Goal: Transaction & Acquisition: Purchase product/service

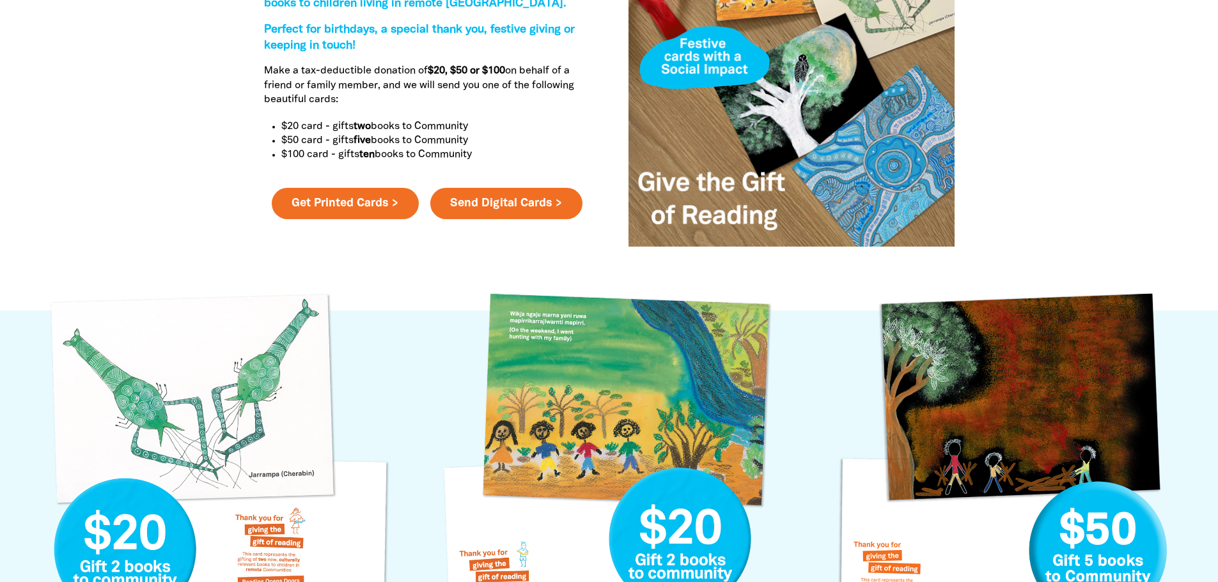
scroll to position [511, 0]
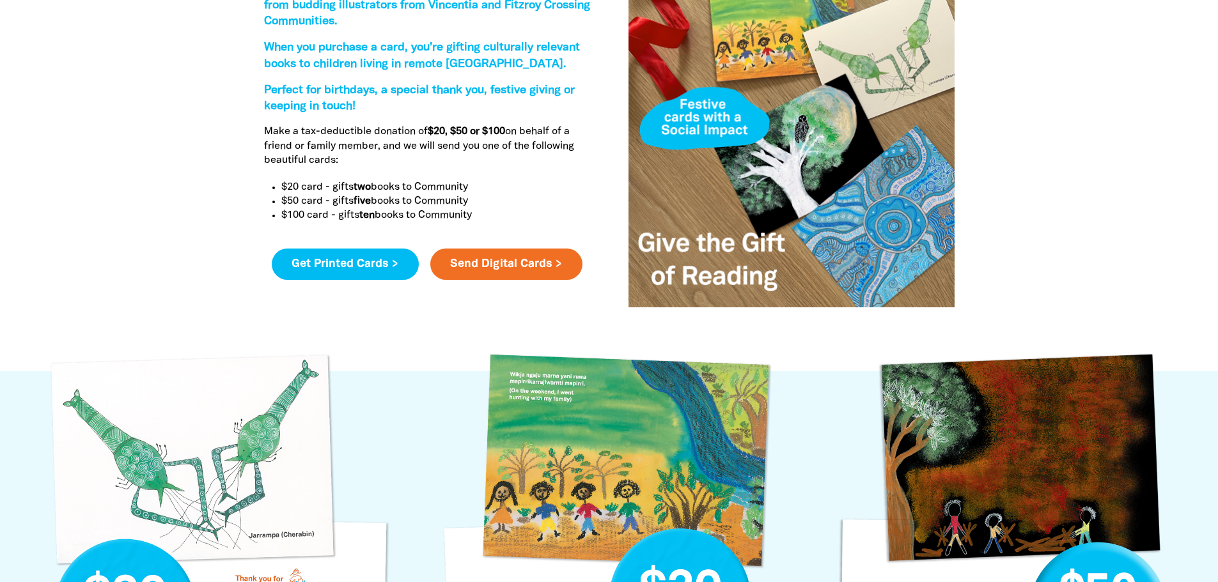
click at [386, 266] on link "Get Printed Cards >" at bounding box center [345, 265] width 147 height 32
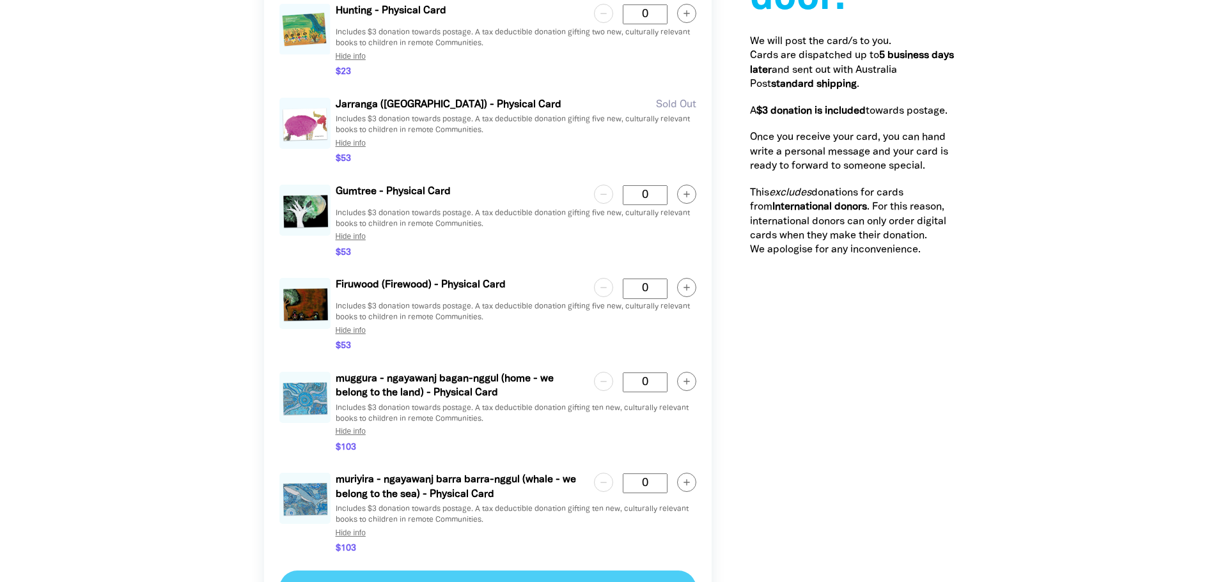
scroll to position [1771, 0]
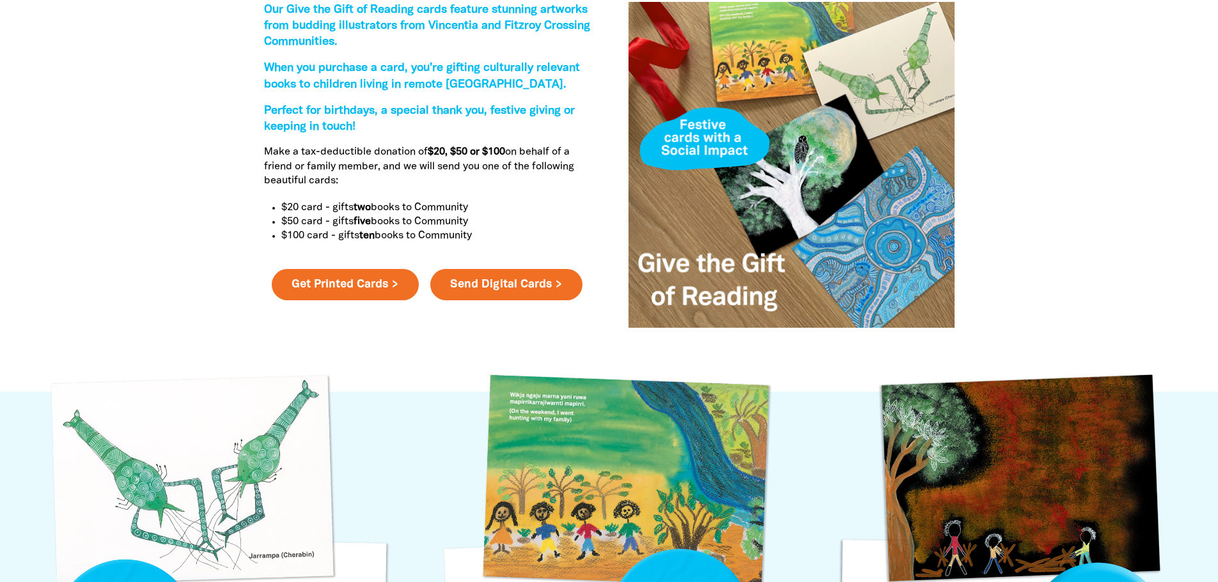
scroll to position [447, 0]
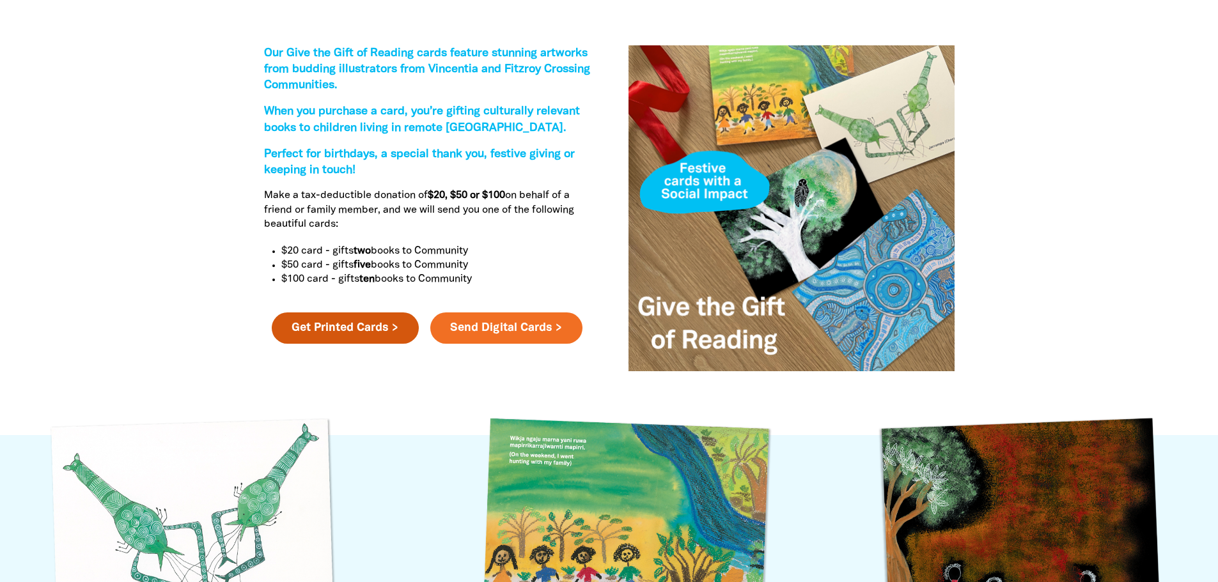
click at [393, 334] on link "Get Printed Cards >" at bounding box center [345, 329] width 147 height 32
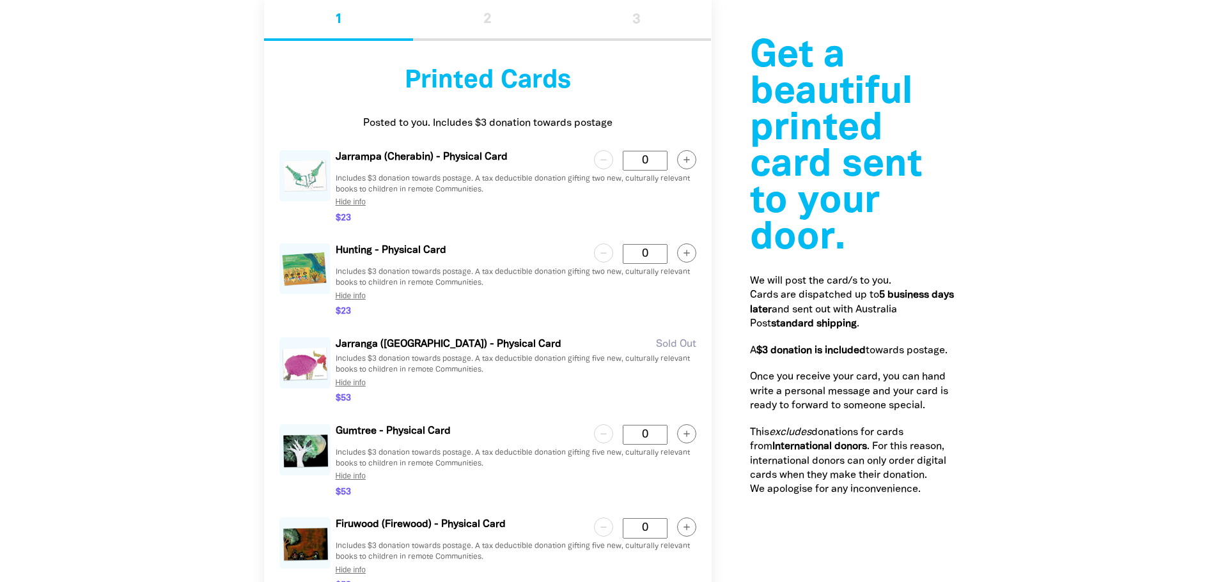
click at [683, 256] on circle "button" at bounding box center [686, 253] width 19 height 19
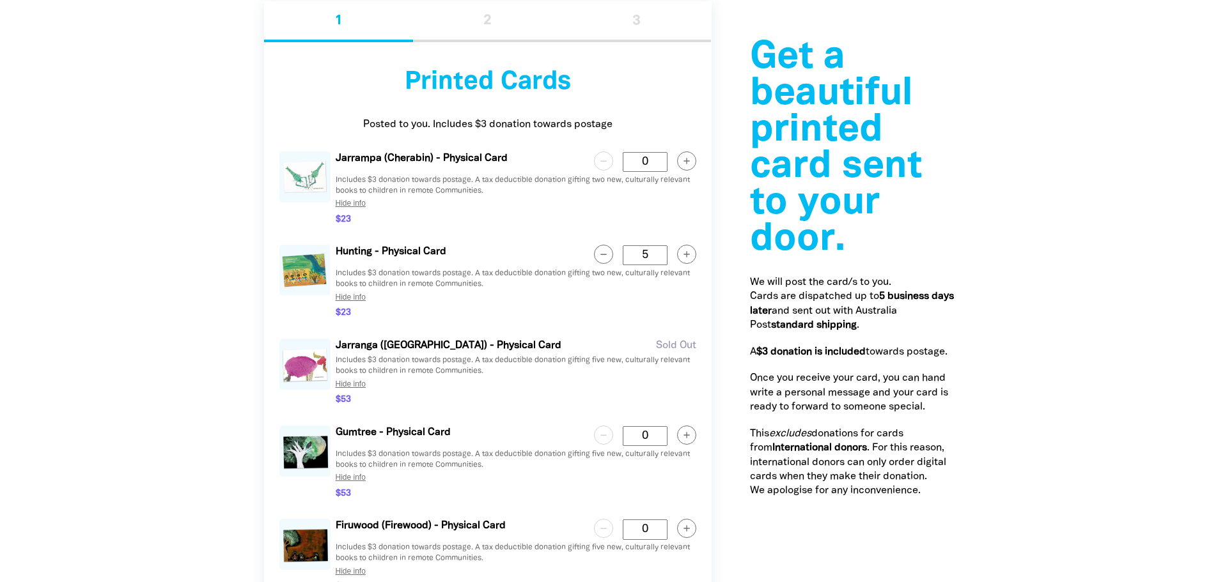
scroll to position [1623, 0]
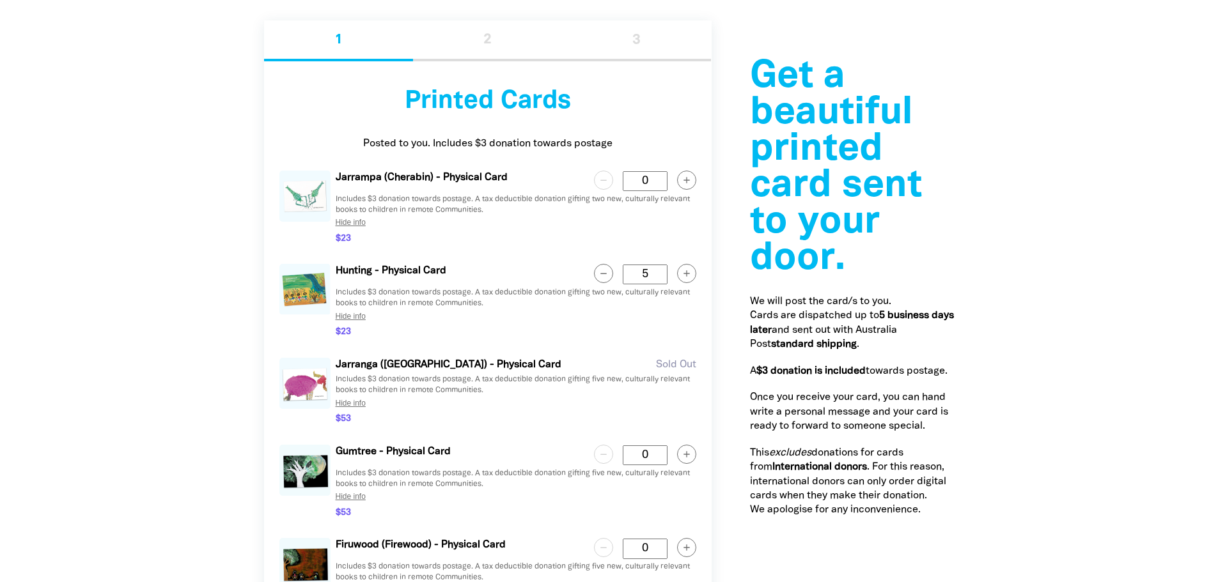
click at [684, 277] on circle "button" at bounding box center [686, 274] width 19 height 19
type Card "6"
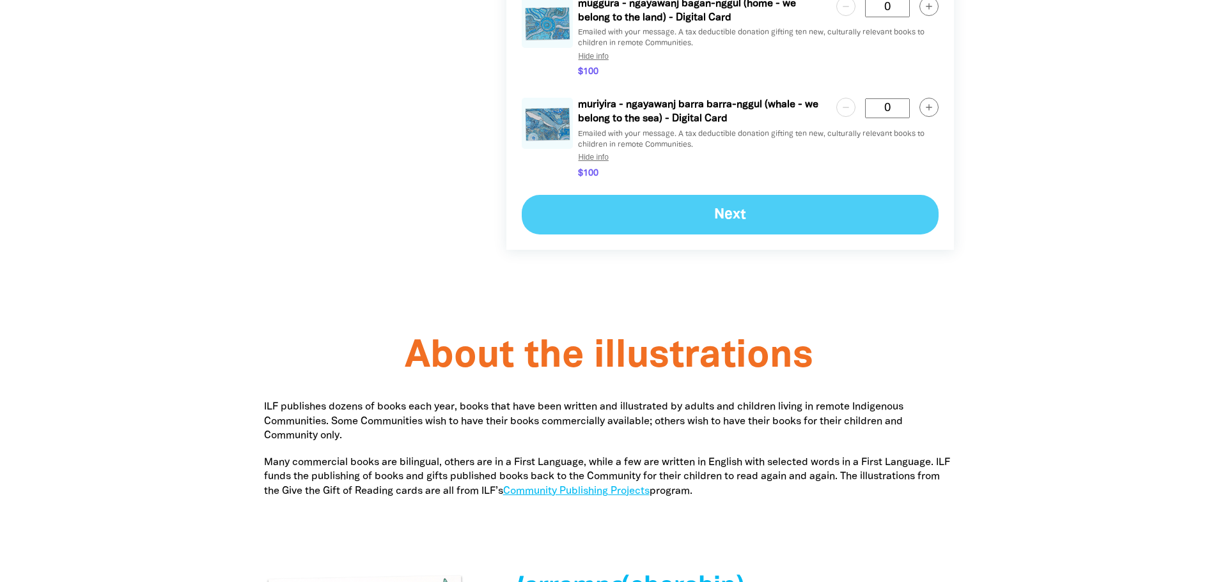
scroll to position [3068, 0]
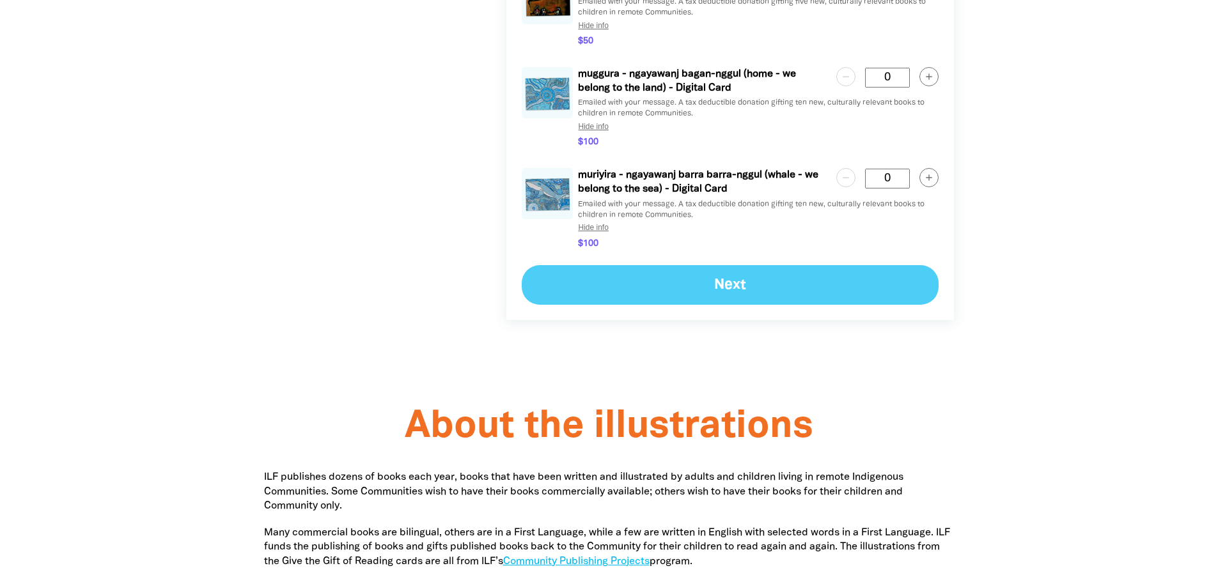
click at [764, 298] on div "Next" at bounding box center [730, 285] width 417 height 40
click at [743, 277] on div "Next" at bounding box center [730, 285] width 417 height 40
click at [711, 288] on div "Next" at bounding box center [730, 285] width 417 height 40
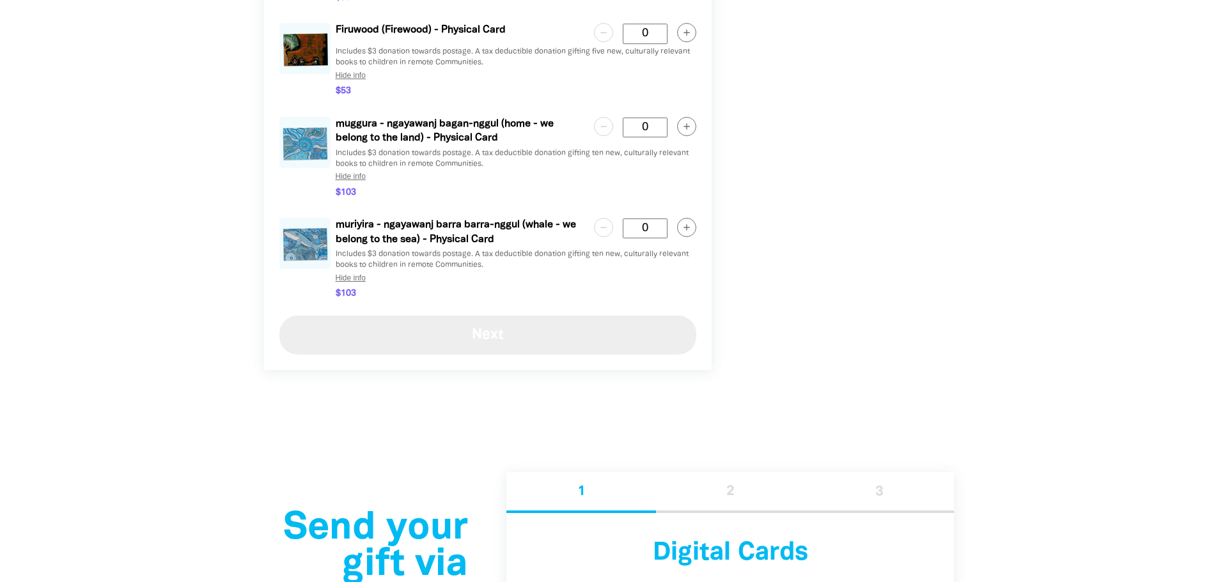
click at [503, 333] on button "Next" at bounding box center [487, 336] width 417 height 40
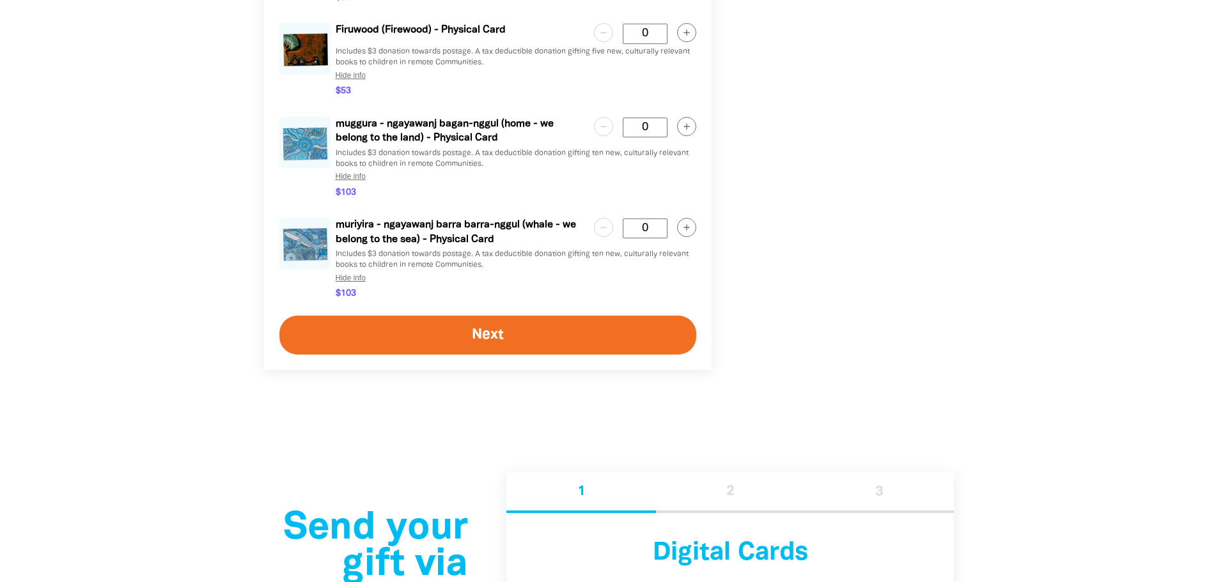
select select "FALSE"
select select "AU"
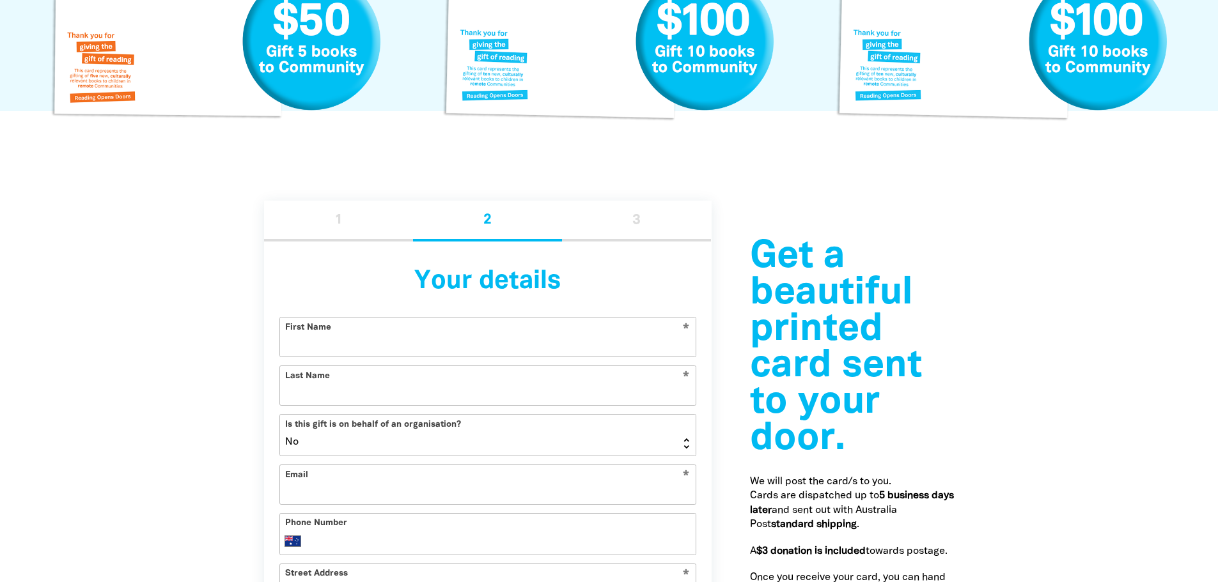
scroll to position [1592, 0]
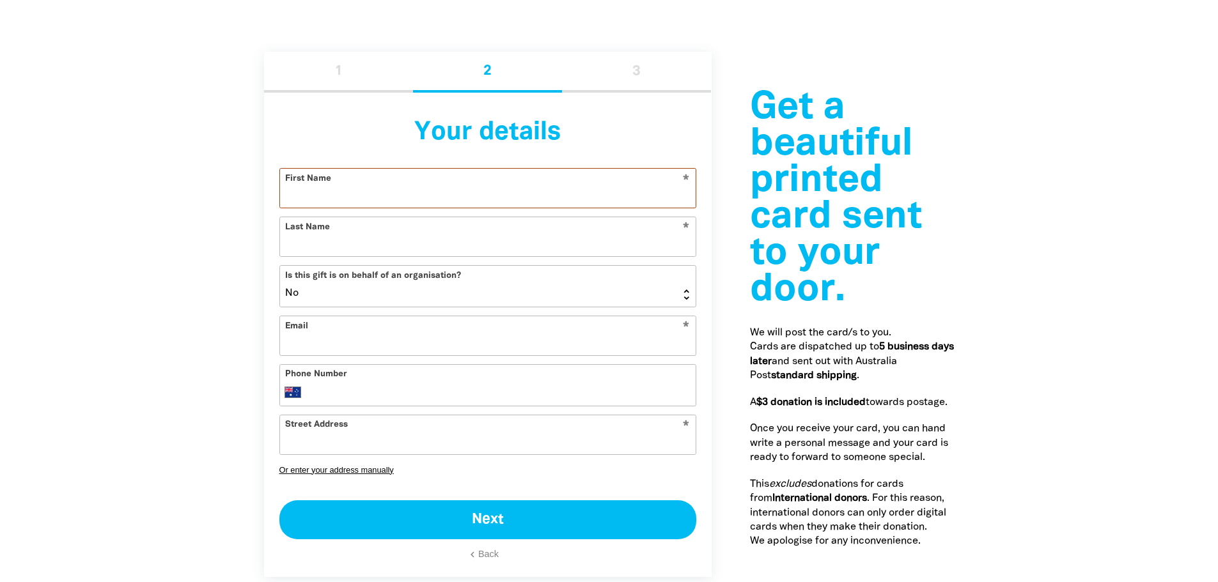
click at [348, 194] on input "First Name" at bounding box center [487, 188] width 415 height 39
click at [352, 194] on input "First Name" at bounding box center [487, 188] width 415 height 39
type input "[PERSON_NAME]"
click at [359, 251] on input "Last Name" at bounding box center [487, 236] width 415 height 39
type input "[PERSON_NAME]"
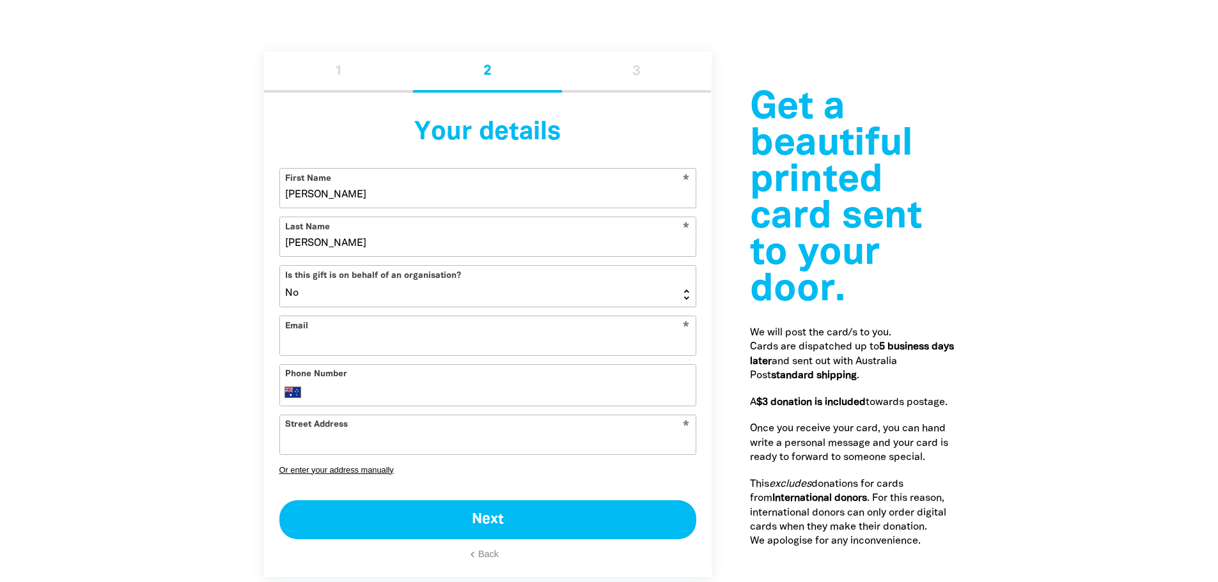
click at [1126, 439] on div at bounding box center [609, 307] width 1218 height 691
click at [319, 343] on input "Email" at bounding box center [487, 335] width 415 height 39
type input "[PERSON_NAME][EMAIL_ADDRESS][DOMAIN_NAME]"
click at [687, 298] on select "Yes No" at bounding box center [487, 286] width 415 height 41
select select "TRUE"
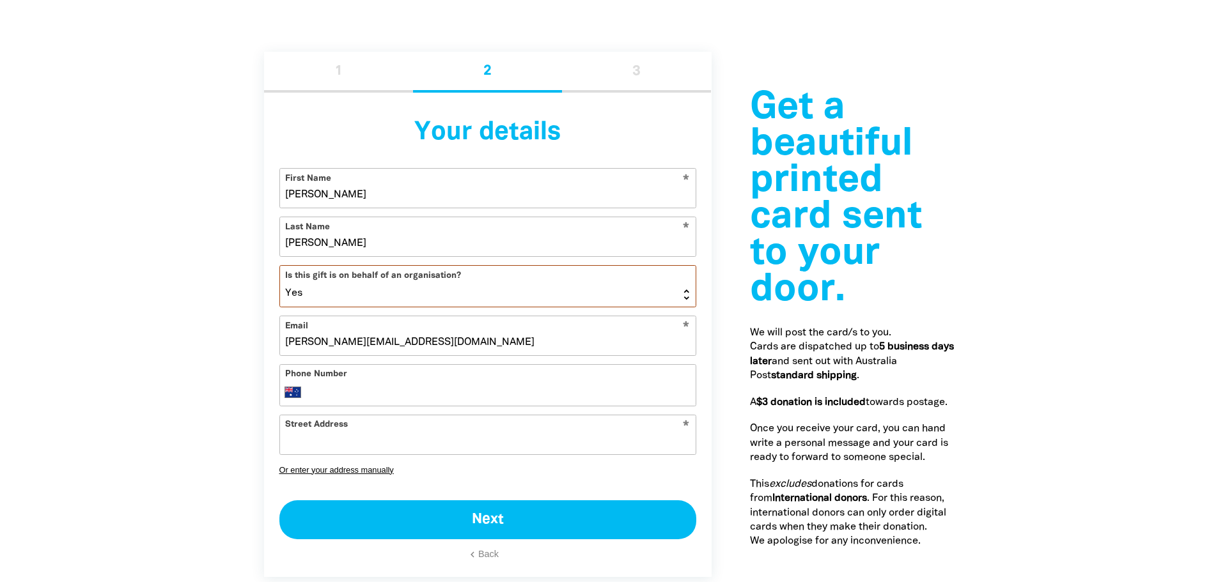
click at [280, 266] on select "Yes No" at bounding box center [487, 286] width 415 height 41
select select "AU"
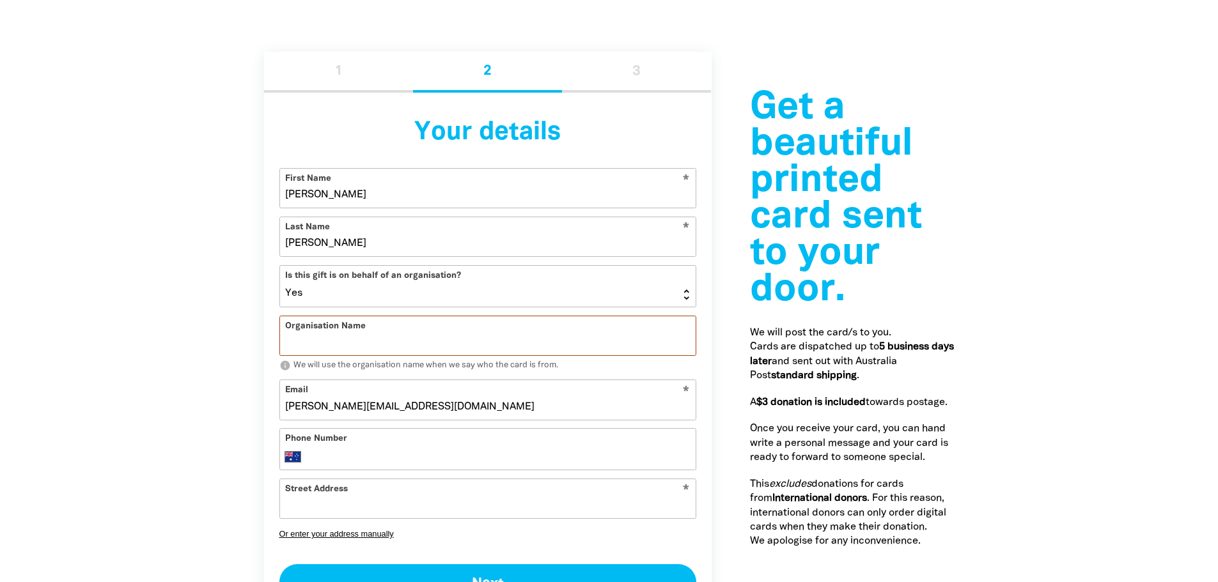
click at [364, 330] on input "Organisation Name" at bounding box center [487, 335] width 415 height 39
click at [690, 292] on select "Yes No" at bounding box center [487, 286] width 415 height 41
select select "FALSE"
click at [280, 266] on select "Yes No" at bounding box center [487, 286] width 415 height 41
select select "AU"
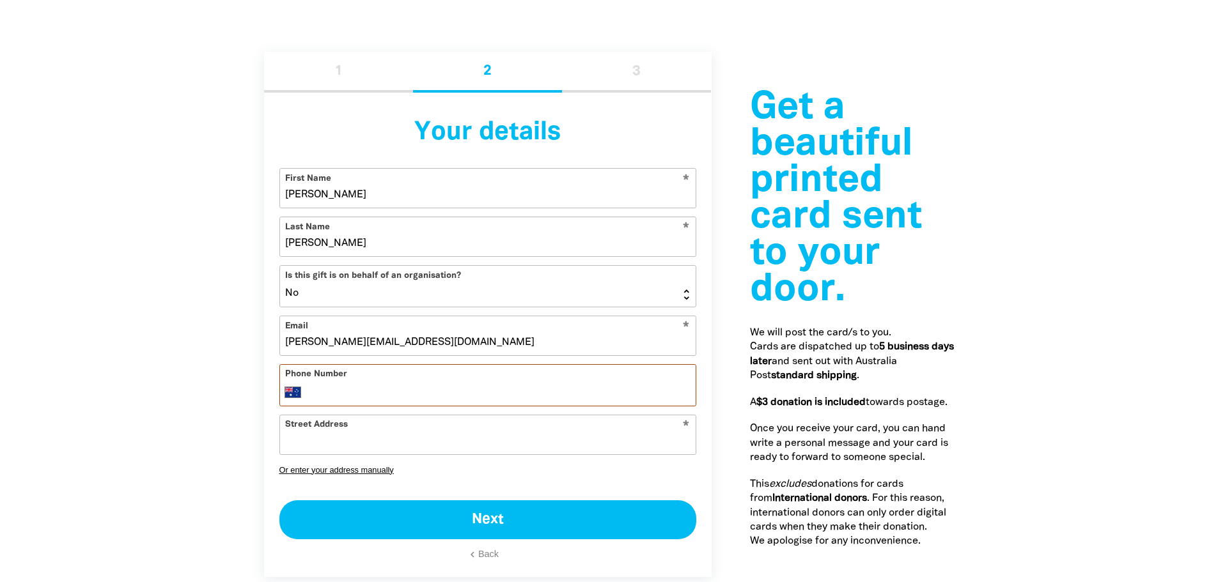
click at [411, 392] on input "Phone Number" at bounding box center [500, 392] width 379 height 15
type input "0416 171 875"
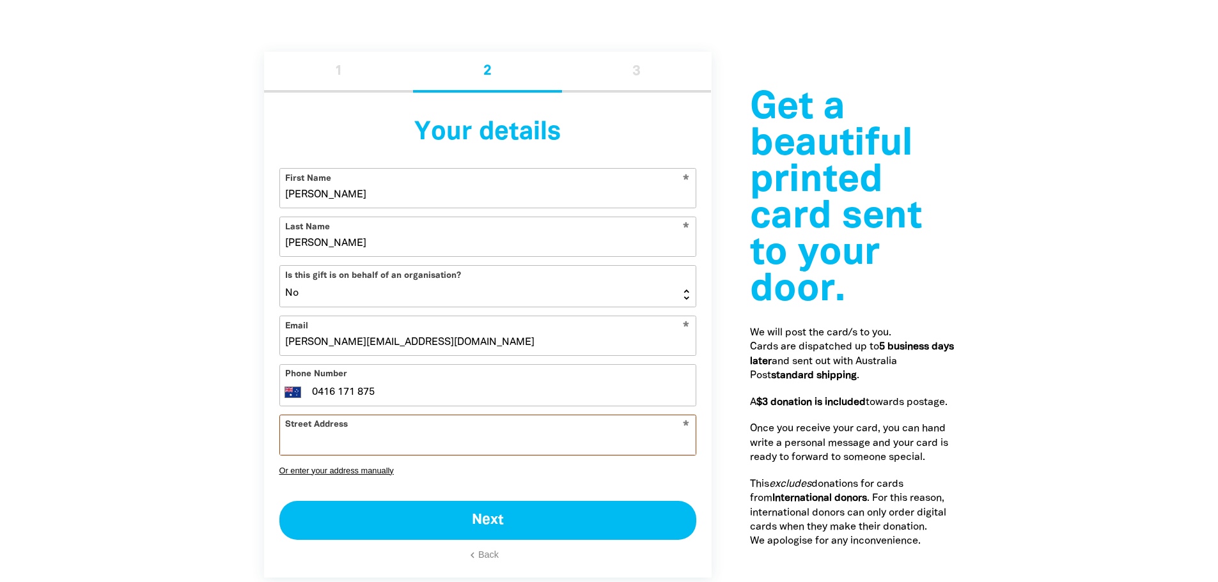
click at [299, 439] on input "Street Address" at bounding box center [487, 434] width 415 height 39
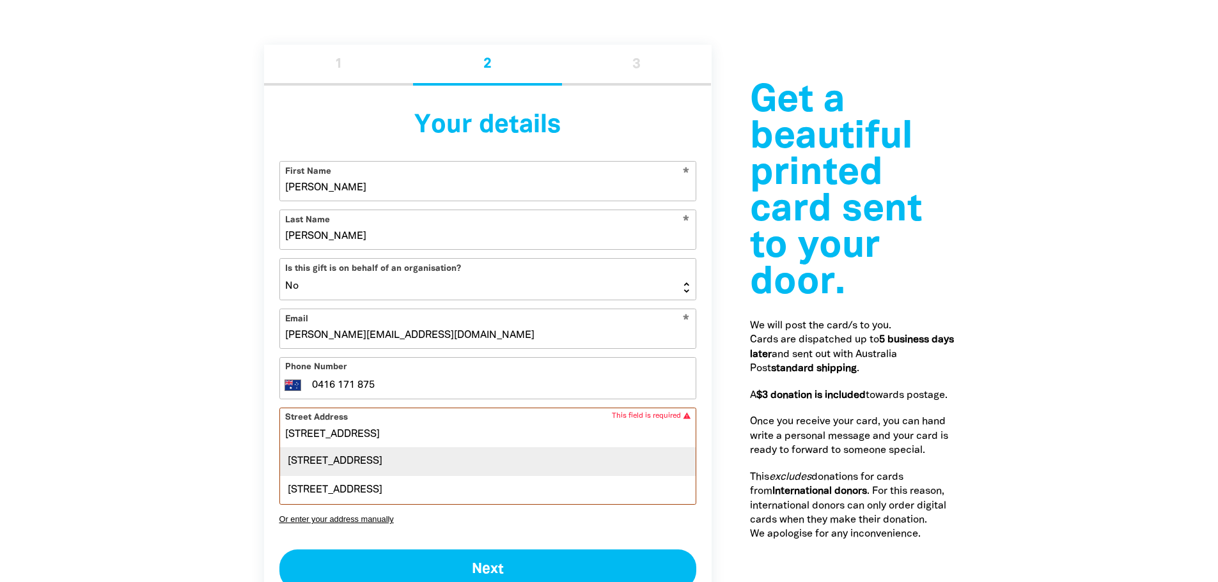
click at [429, 460] on div "[STREET_ADDRESS]" at bounding box center [487, 461] width 415 height 27
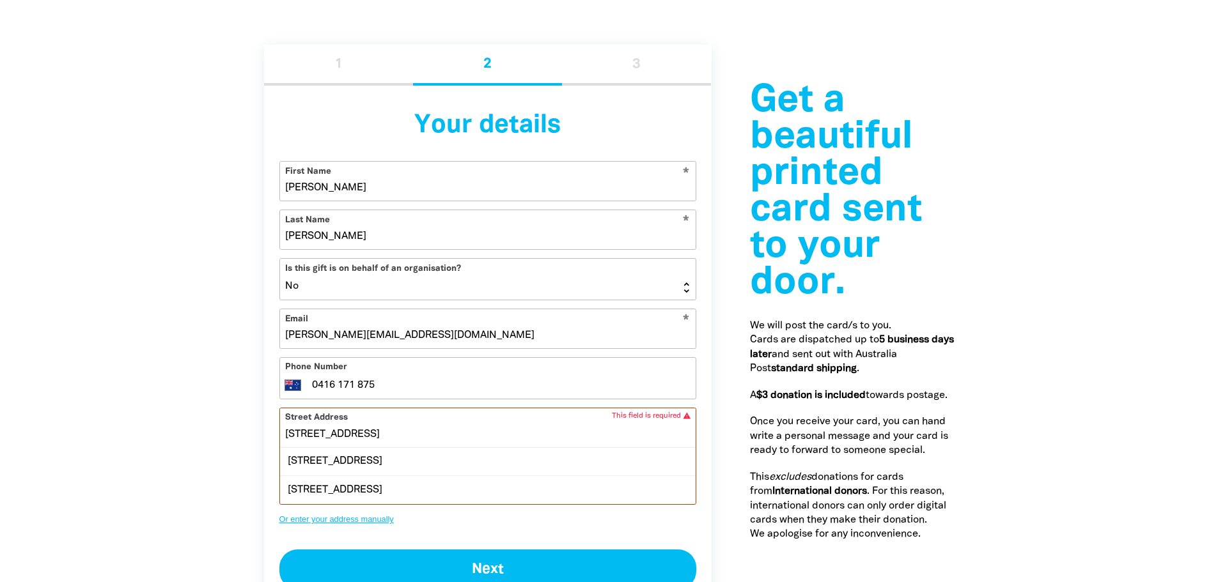
type input "[STREET_ADDRESS]"
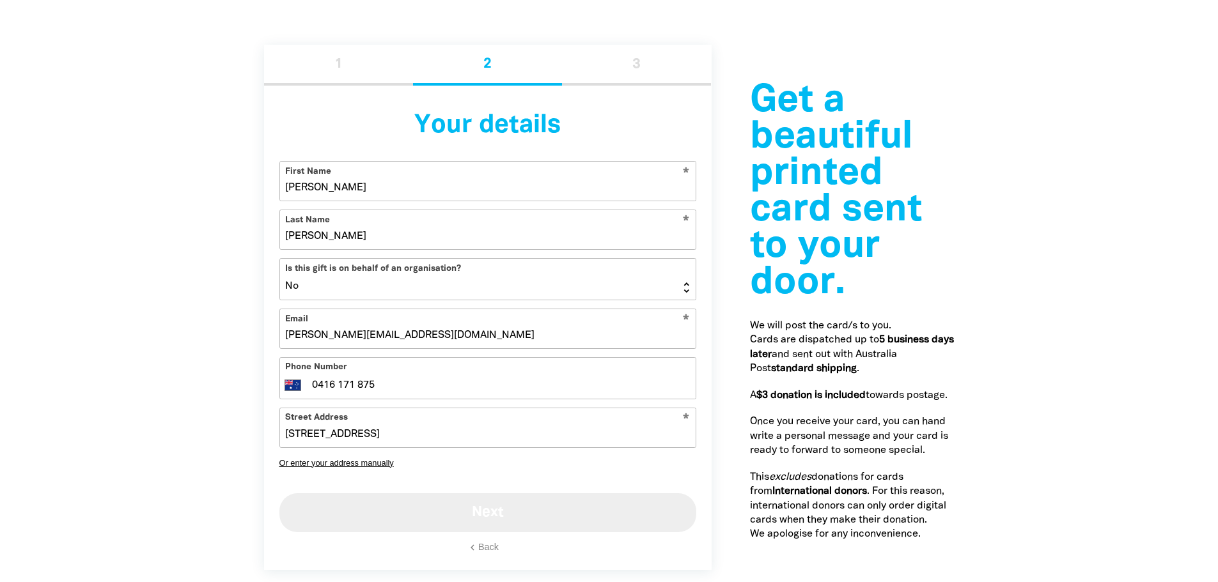
click at [463, 513] on button "Next" at bounding box center [487, 513] width 417 height 40
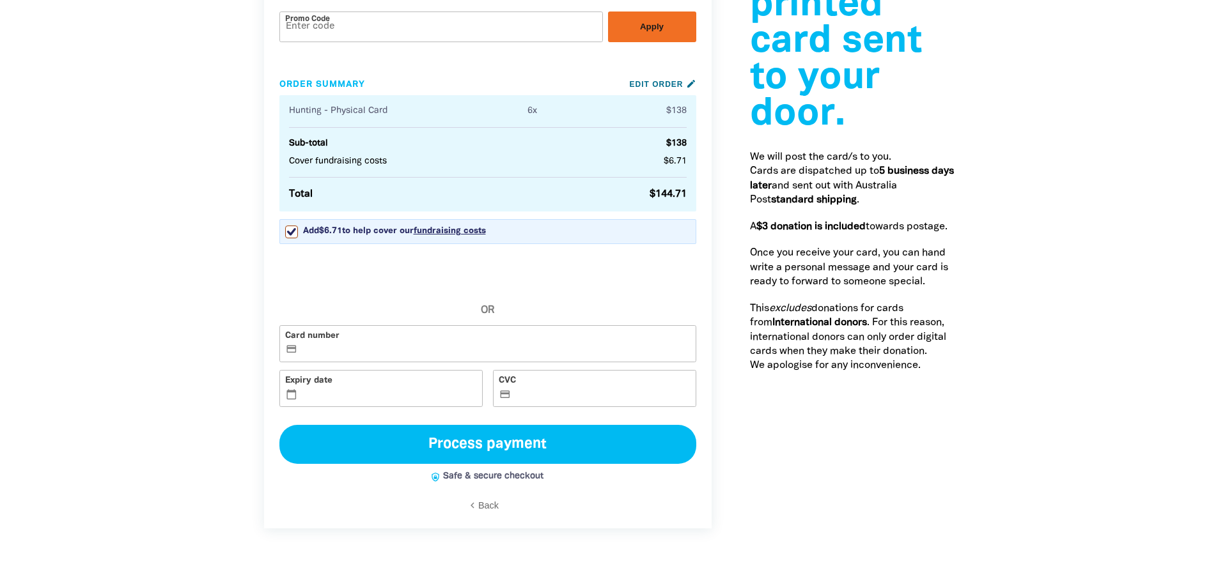
scroll to position [1790, 0]
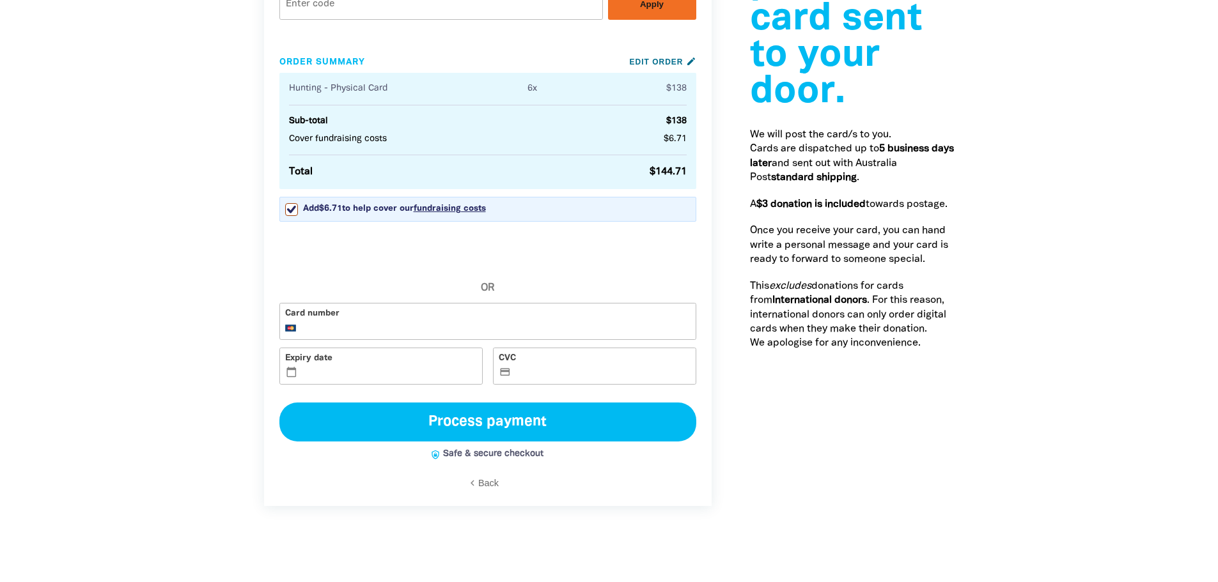
click at [613, 345] on div "Card number Expiry date calendar_today CVC credit_card" at bounding box center [487, 348] width 427 height 90
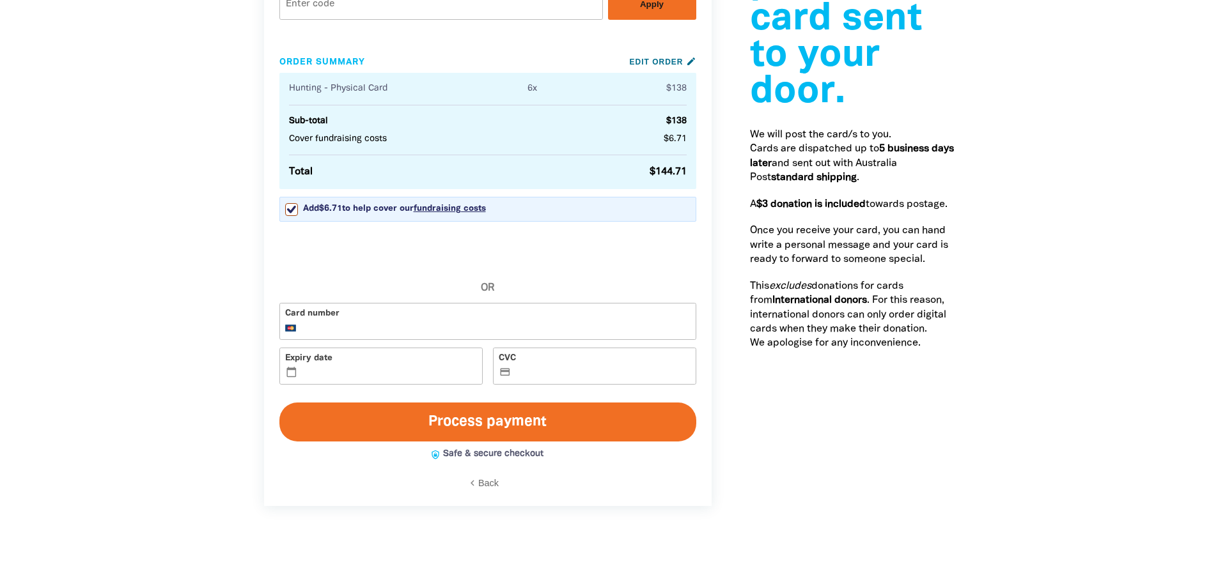
click at [540, 426] on button "Process payment" at bounding box center [487, 423] width 417 height 40
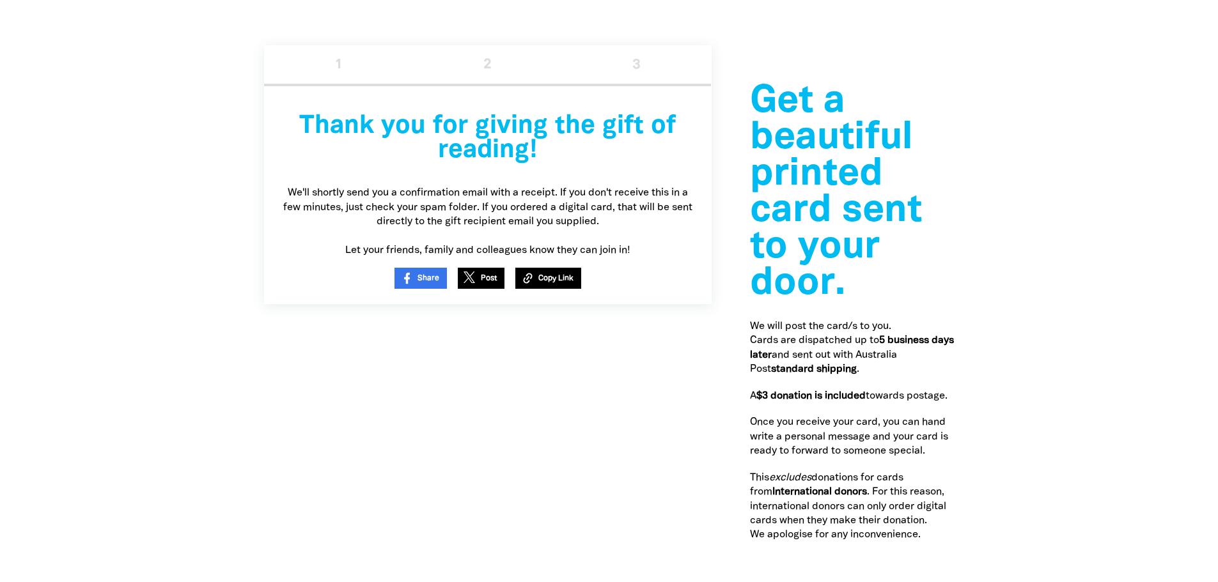
scroll to position [1418, 0]
